Goal: Check status: Check status

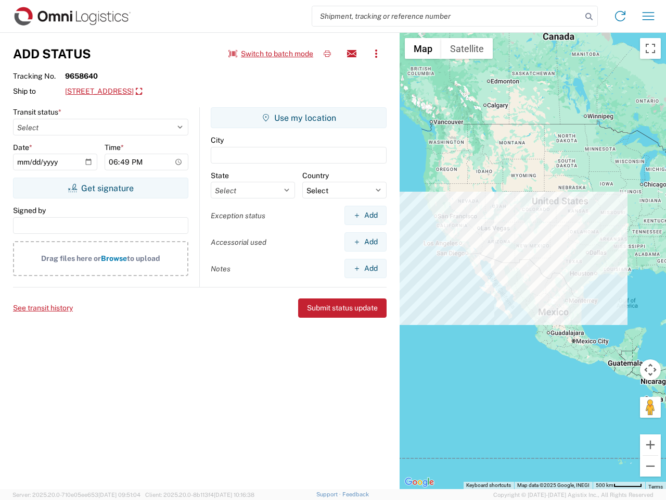
click at [447, 16] on input "search" at bounding box center [447, 16] width 270 height 20
click at [589, 17] on icon at bounding box center [589, 16] width 15 height 15
click at [620, 16] on icon at bounding box center [620, 16] width 17 height 17
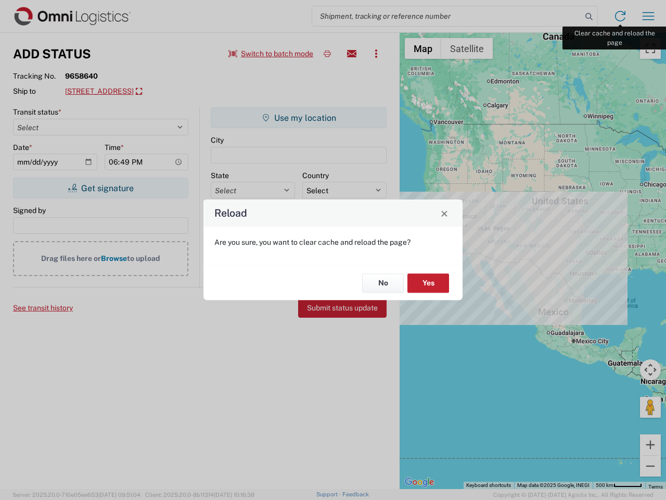
click at [649, 16] on div "Reload Are you sure, you want to clear cache and reload the page? No Yes" at bounding box center [333, 250] width 666 height 500
click at [271, 54] on div "Reload Are you sure, you want to clear cache and reload the page? No Yes" at bounding box center [333, 250] width 666 height 500
click at [327, 54] on div "Reload Are you sure, you want to clear cache and reload the page? No Yes" at bounding box center [333, 250] width 666 height 500
click at [352, 54] on div "Reload Are you sure, you want to clear cache and reload the page? No Yes" at bounding box center [333, 250] width 666 height 500
click at [376, 54] on div "Reload Are you sure, you want to clear cache and reload the page? No Yes" at bounding box center [333, 250] width 666 height 500
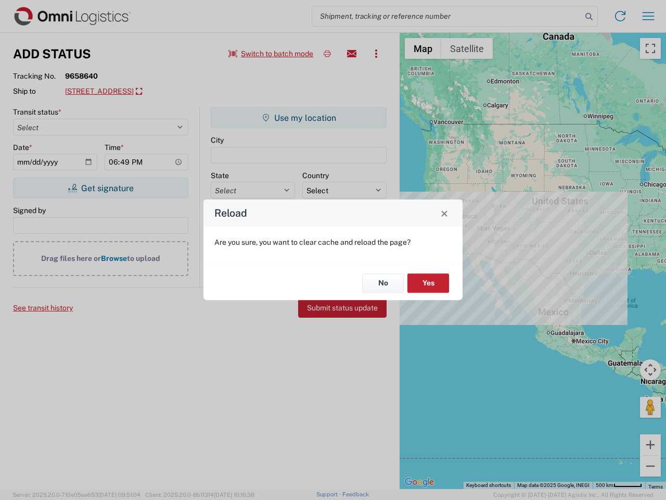
click at [148, 92] on div "Reload Are you sure, you want to clear cache and reload the page? No Yes" at bounding box center [333, 250] width 666 height 500
click at [100, 188] on div "Reload Are you sure, you want to clear cache and reload the page? No Yes" at bounding box center [333, 250] width 666 height 500
